Goal: Task Accomplishment & Management: Use online tool/utility

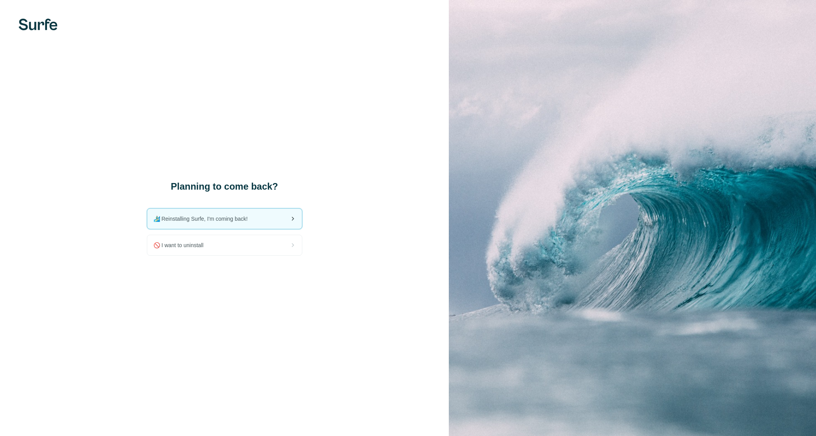
click at [228, 223] on div "🏄🏻‍♂️ Reinstalling Surfe, I'm coming back!" at bounding box center [224, 219] width 155 height 20
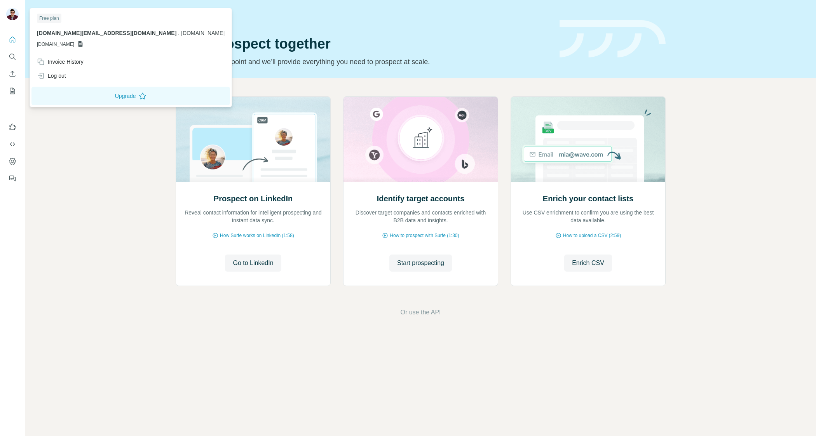
click at [13, 16] on img at bounding box center [12, 14] width 12 height 12
click at [14, 40] on icon "Quick start" at bounding box center [13, 40] width 8 height 8
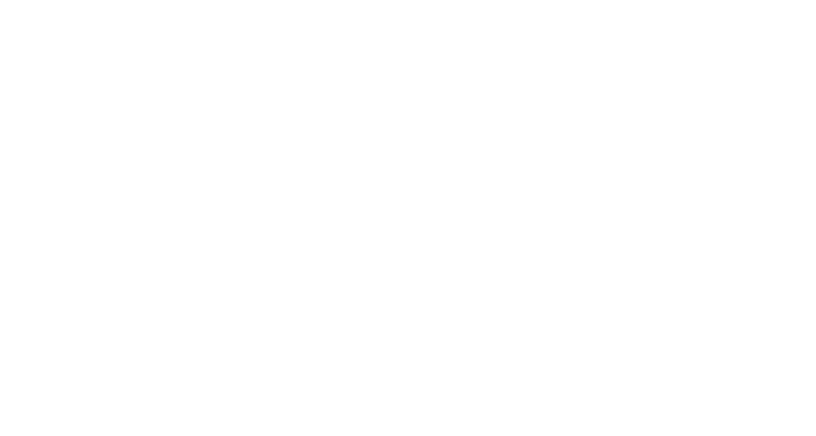
click at [12, 0] on html at bounding box center [408, 0] width 816 height 0
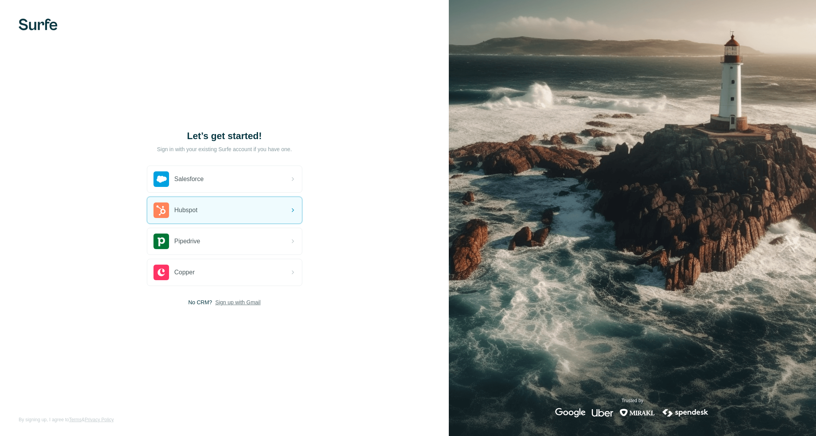
click at [247, 304] on span "Sign up with Gmail" at bounding box center [237, 302] width 45 height 8
